Goal: Check status

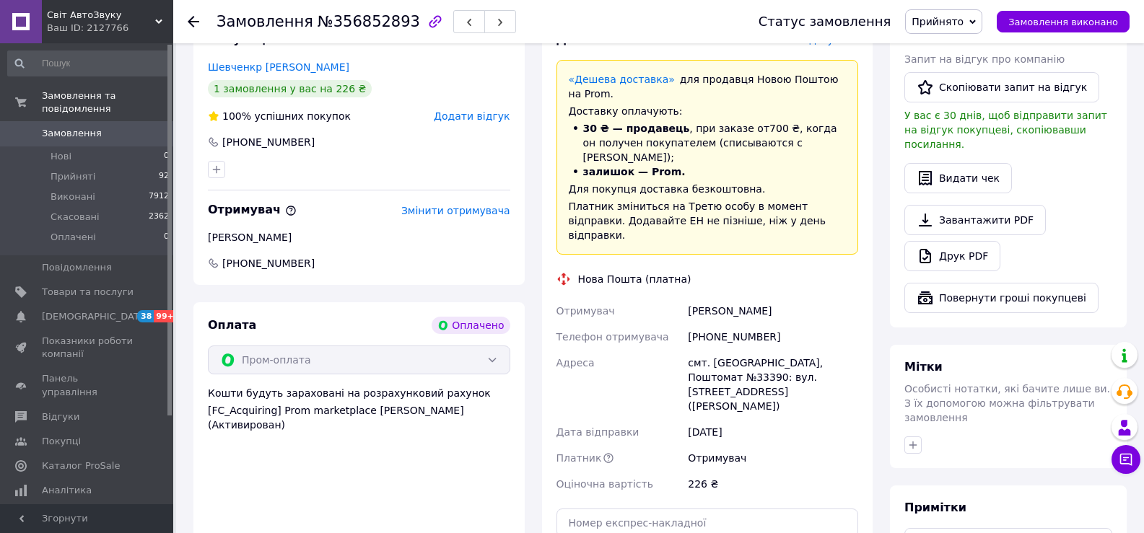
scroll to position [866, 0]
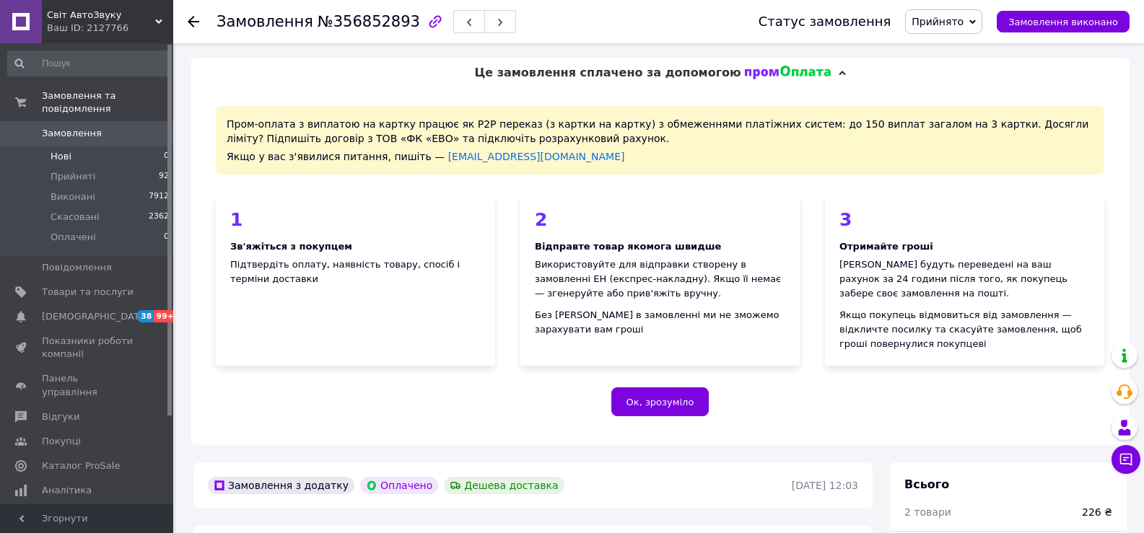
scroll to position [866, 0]
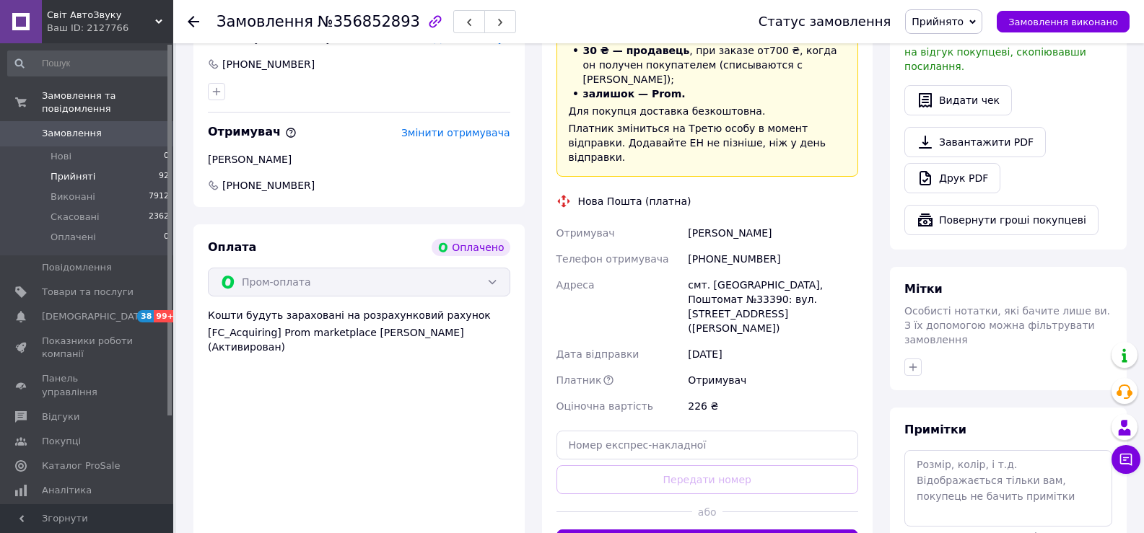
click at [90, 167] on li "Прийняті 92" at bounding box center [89, 177] width 178 height 20
